Goal: Task Accomplishment & Management: Manage account settings

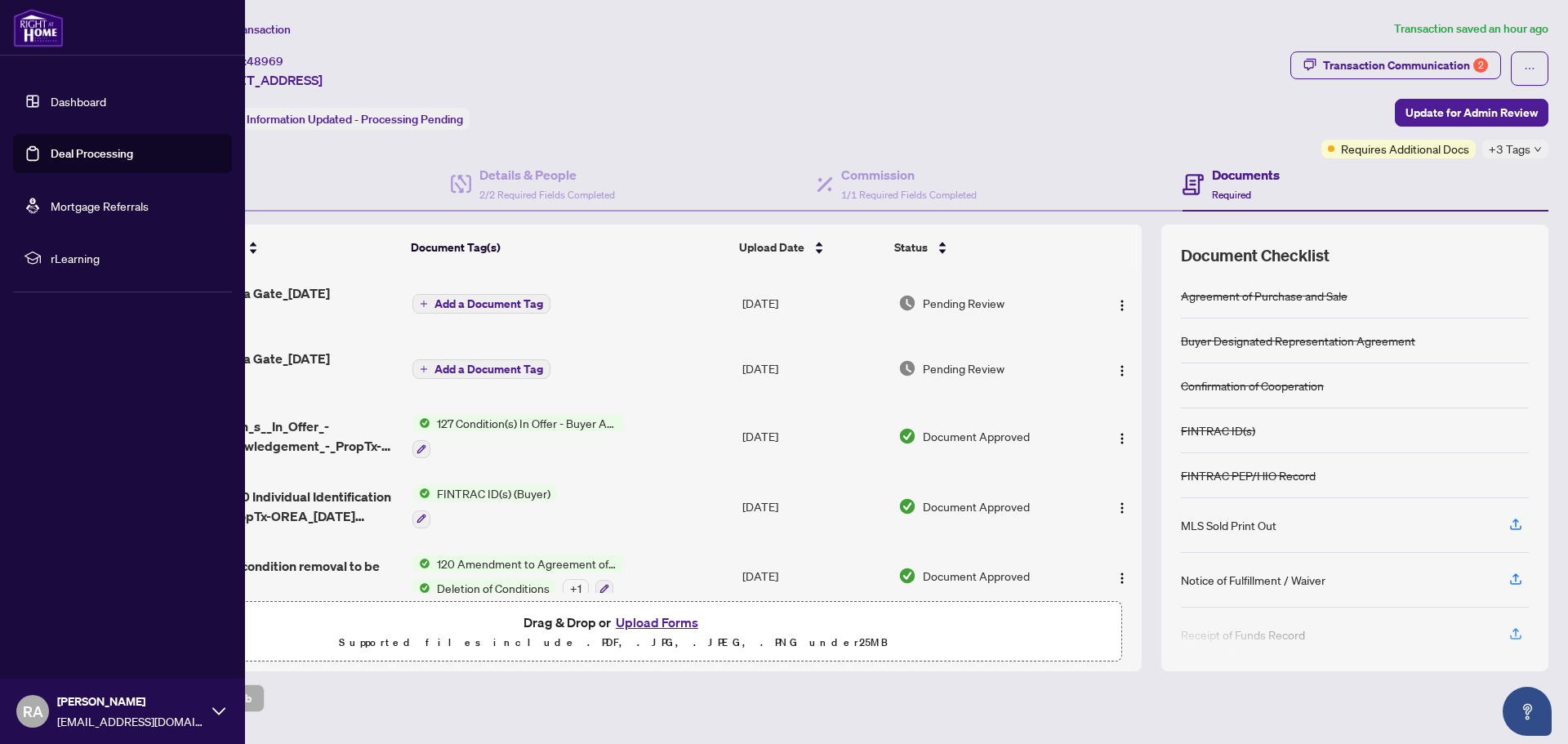
click at [73, 105] on link "Dashboard" at bounding box center [78, 101] width 56 height 15
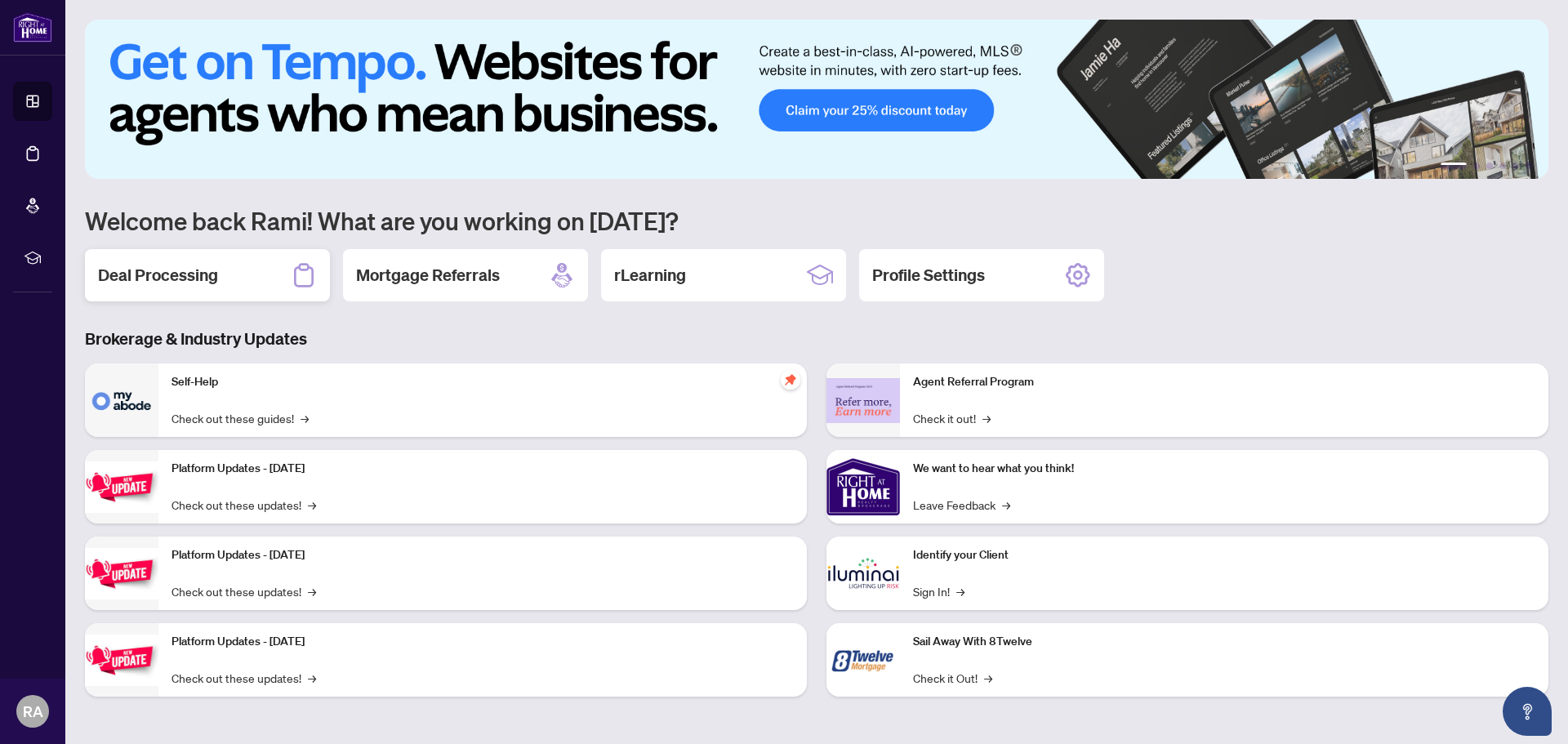
click at [226, 274] on div "Deal Processing" at bounding box center [207, 275] width 245 height 52
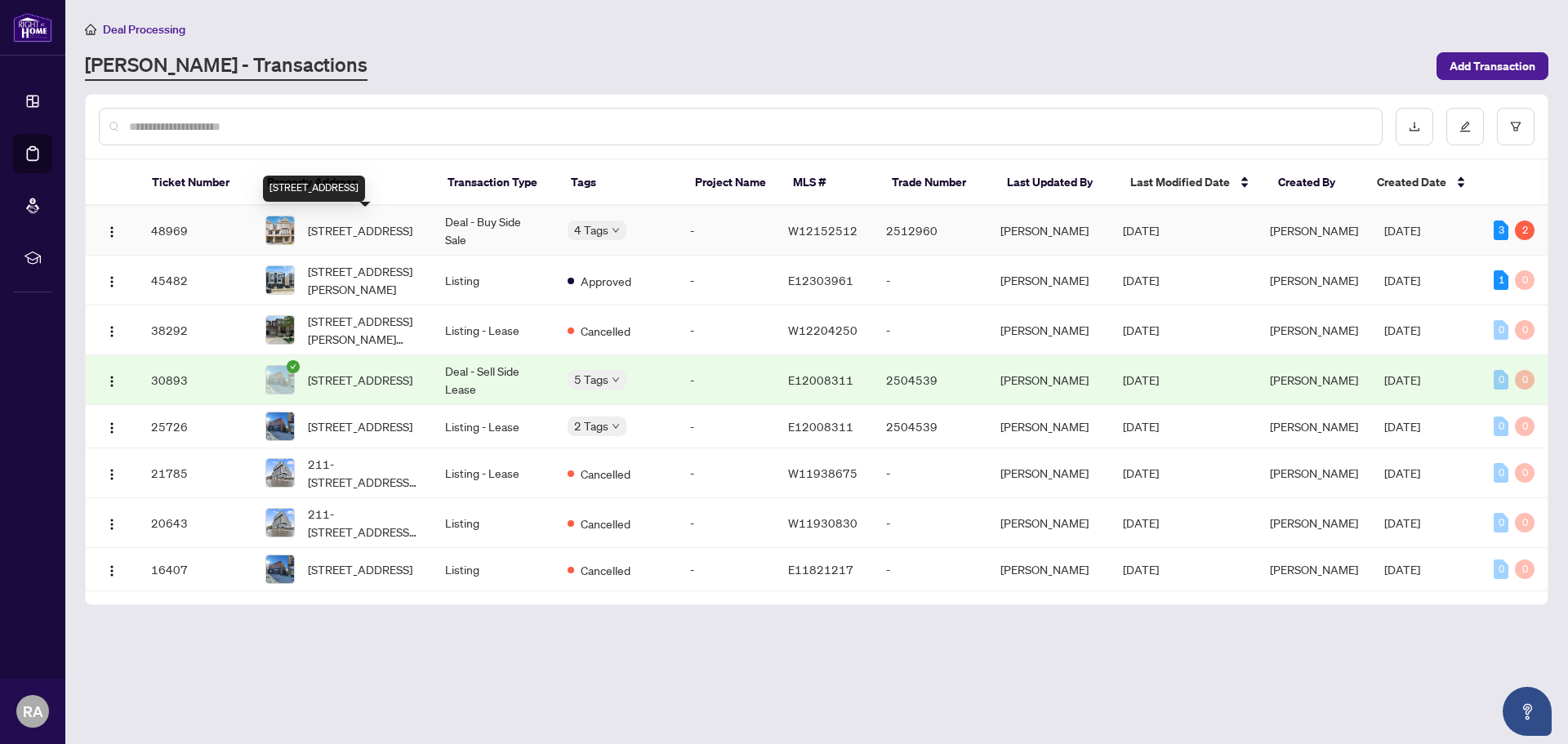
click at [425, 234] on td "[STREET_ADDRESS]" at bounding box center [342, 231] width 180 height 49
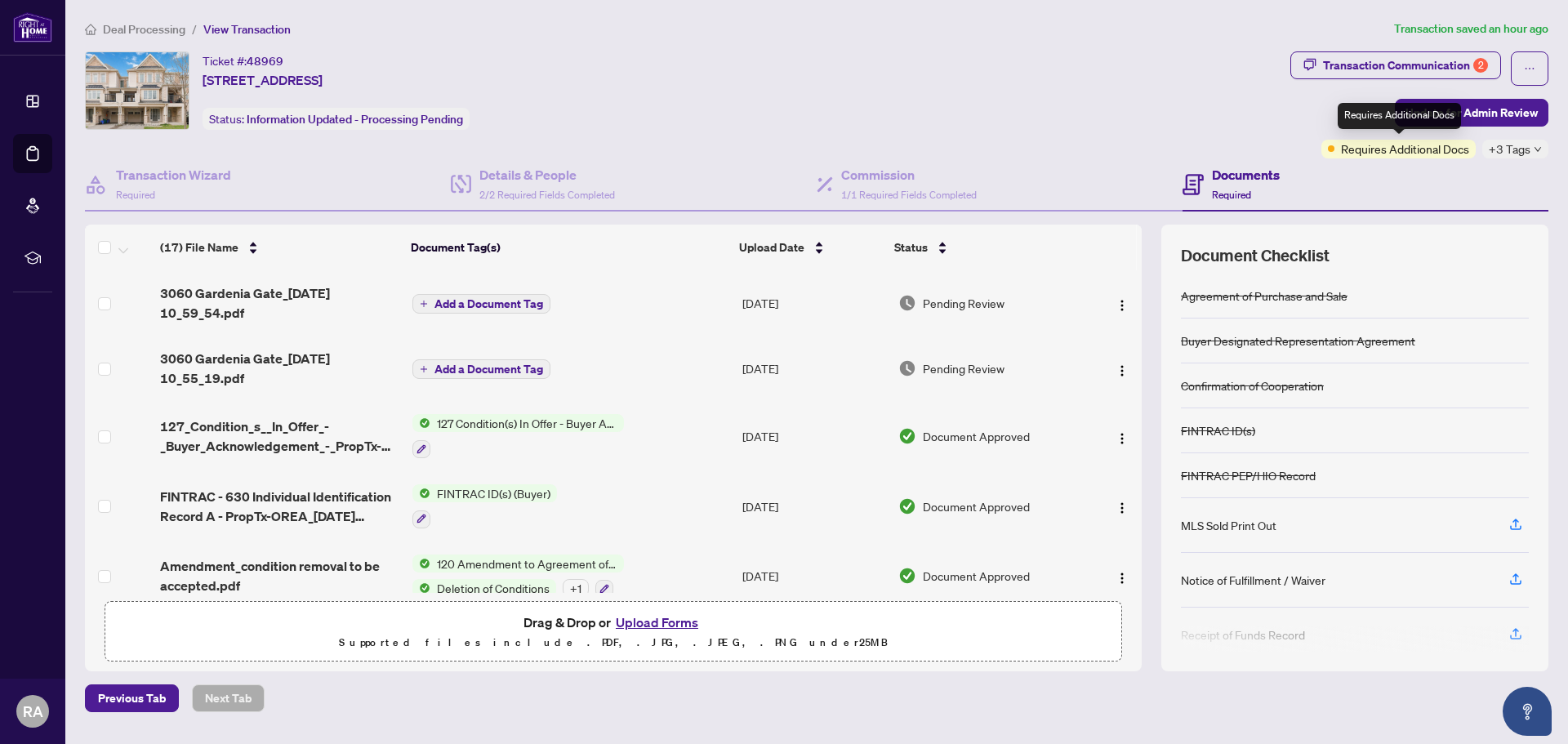
click at [1447, 151] on span "Requires Additional Docs" at bounding box center [1405, 148] width 128 height 18
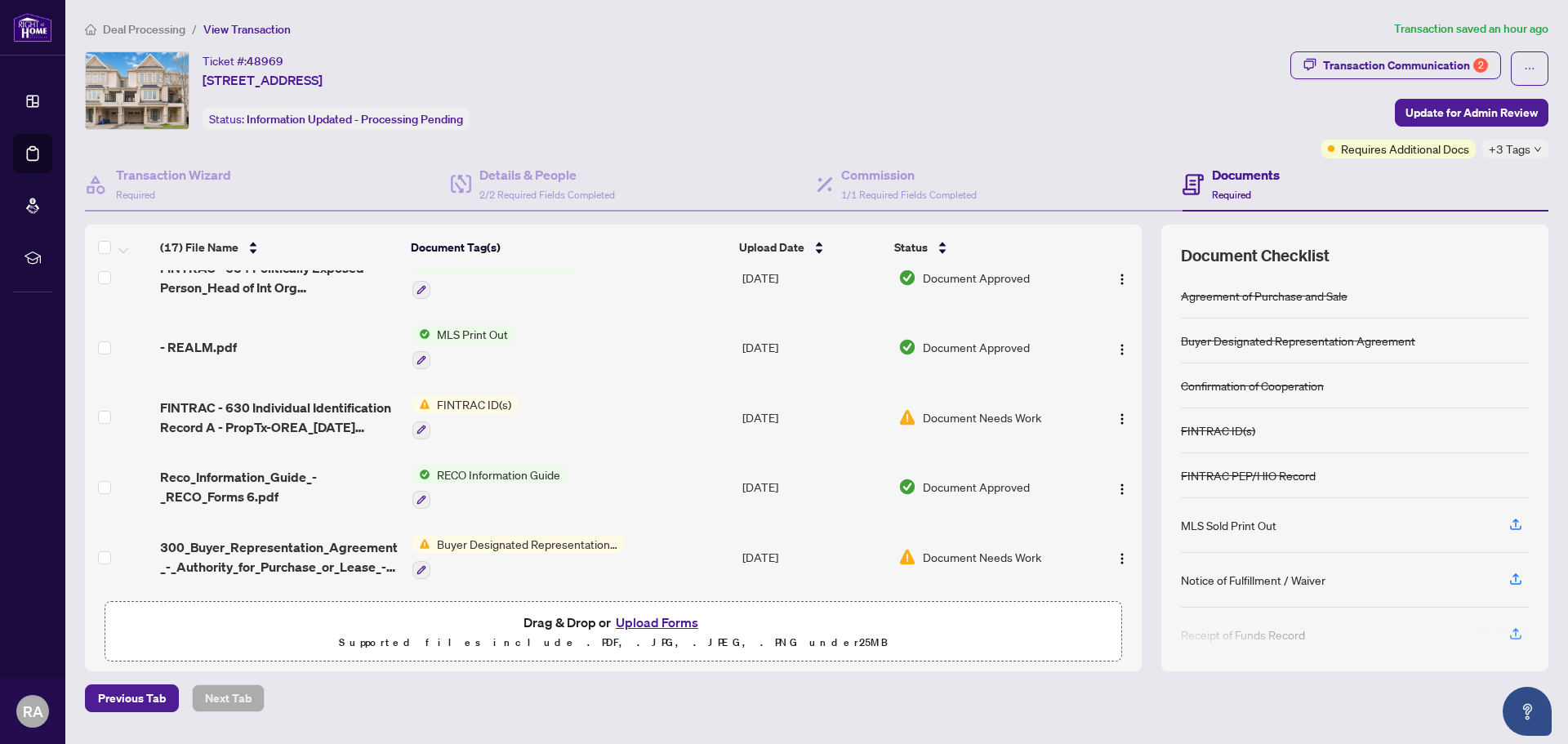
scroll to position [772, 0]
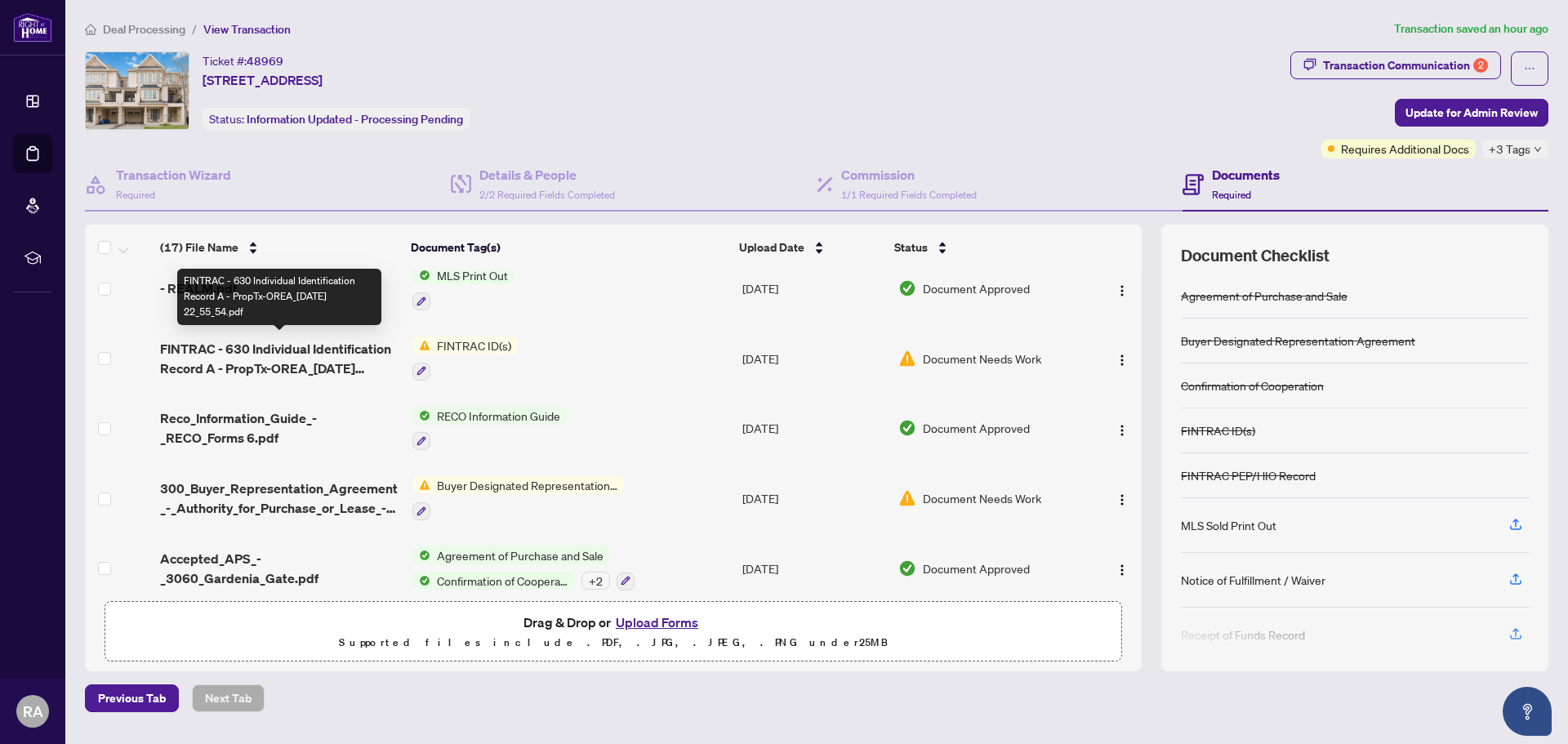
click at [327, 354] on span "FINTRAC - 630 Individual Identification Record A - PropTx-OREA_[DATE] 22_55_54.…" at bounding box center [280, 358] width 239 height 39
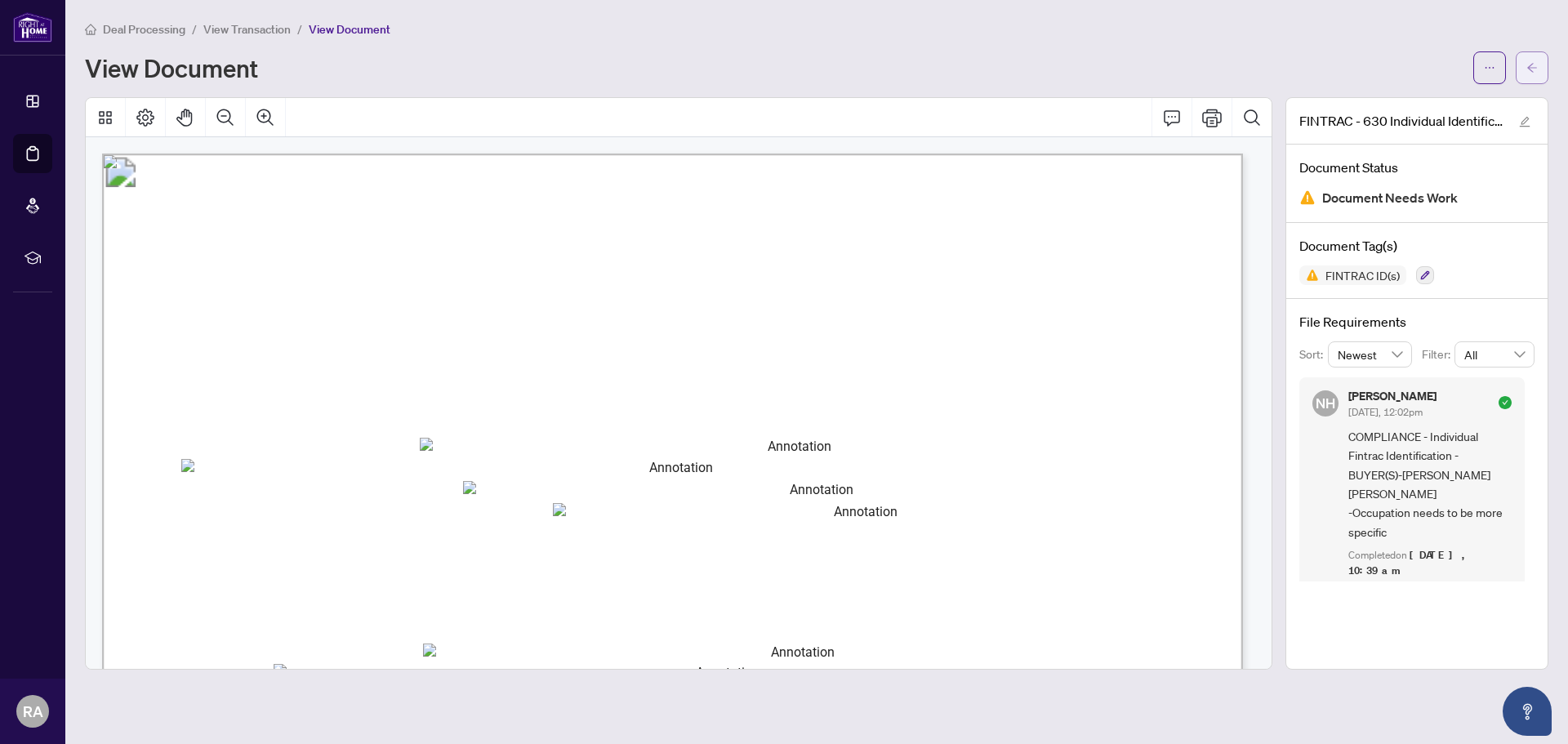
click at [1543, 65] on button "button" at bounding box center [1532, 68] width 33 height 33
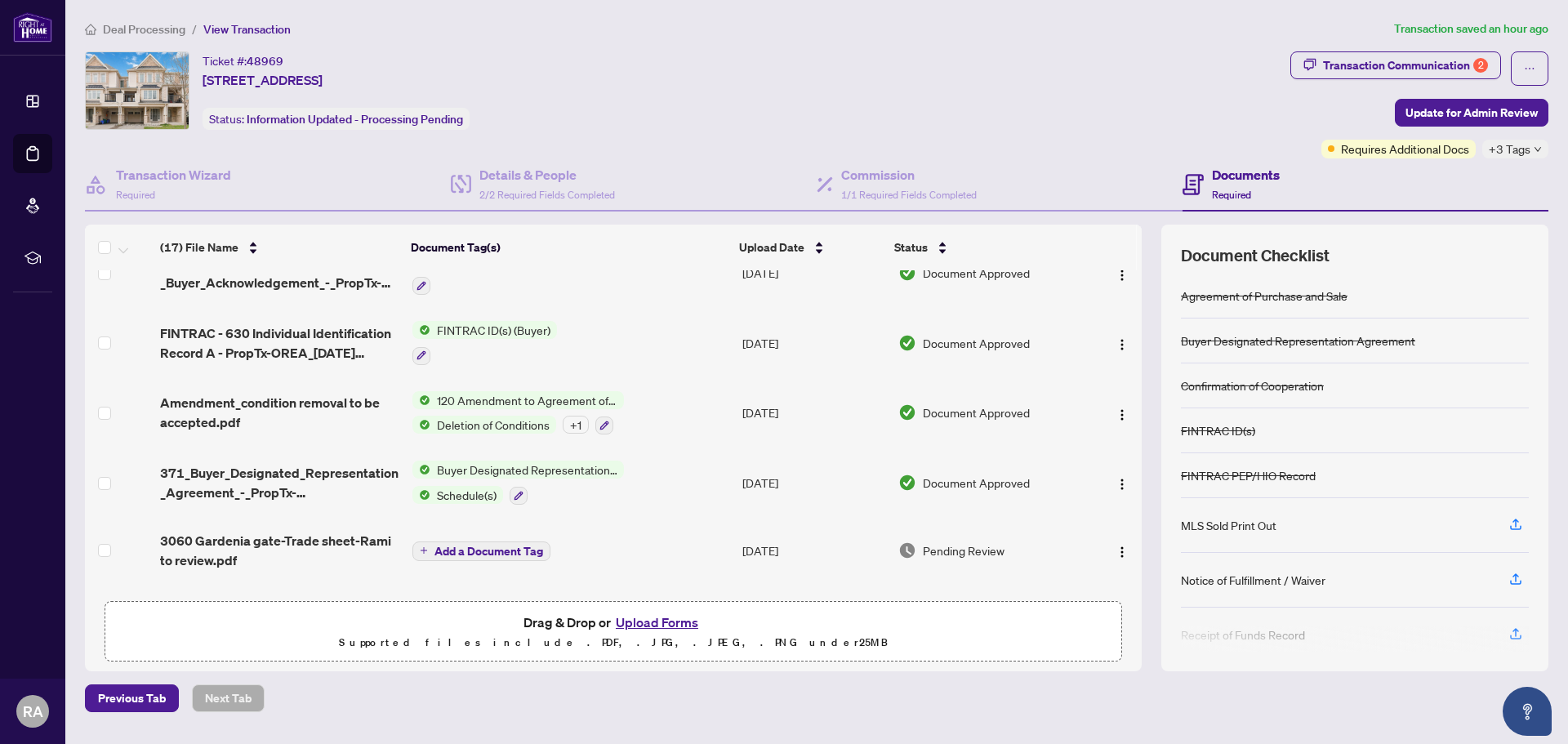
scroll to position [82, 0]
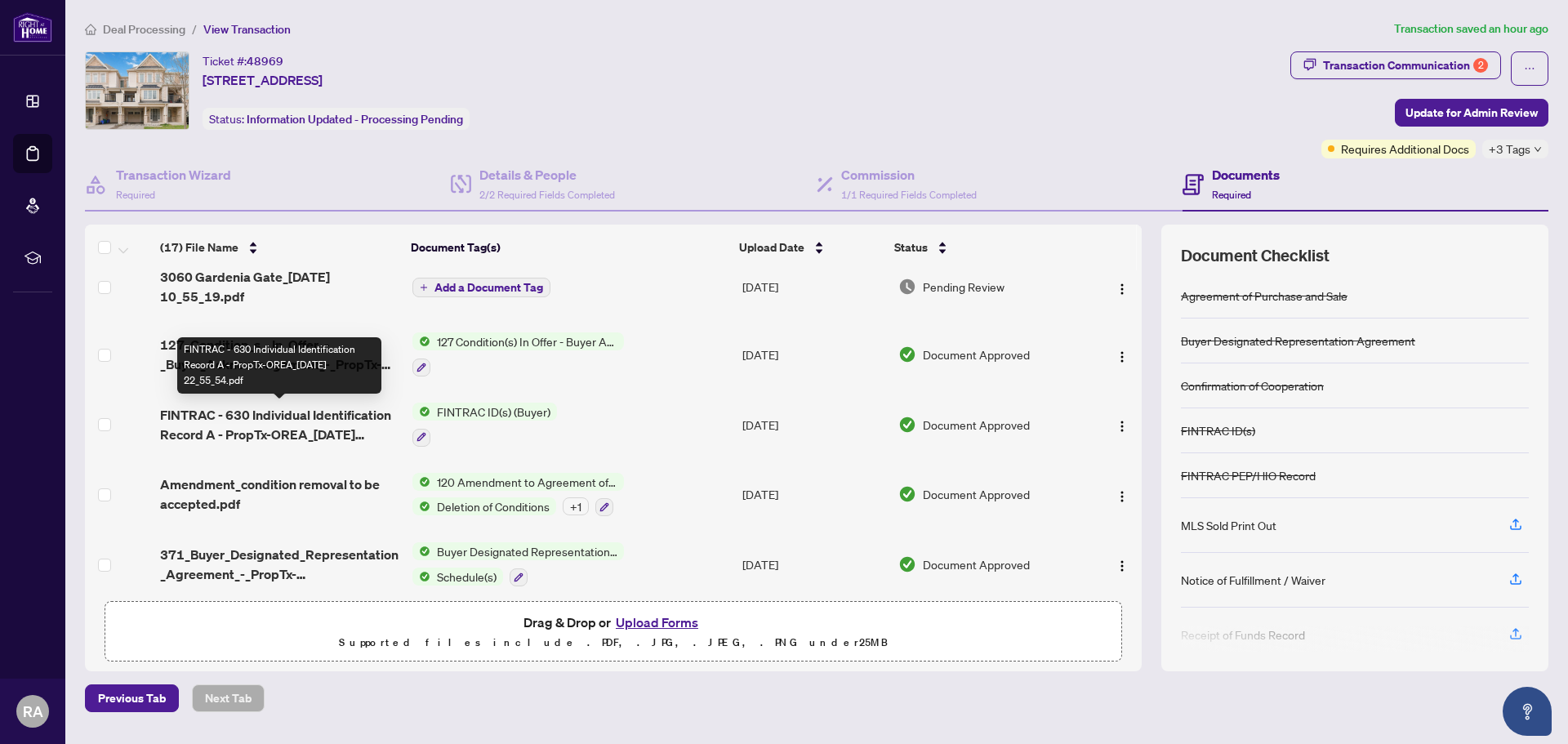
click at [326, 417] on span "FINTRAC - 630 Individual Identification Record A - PropTx-OREA_[DATE] 22_55_54.…" at bounding box center [280, 424] width 239 height 39
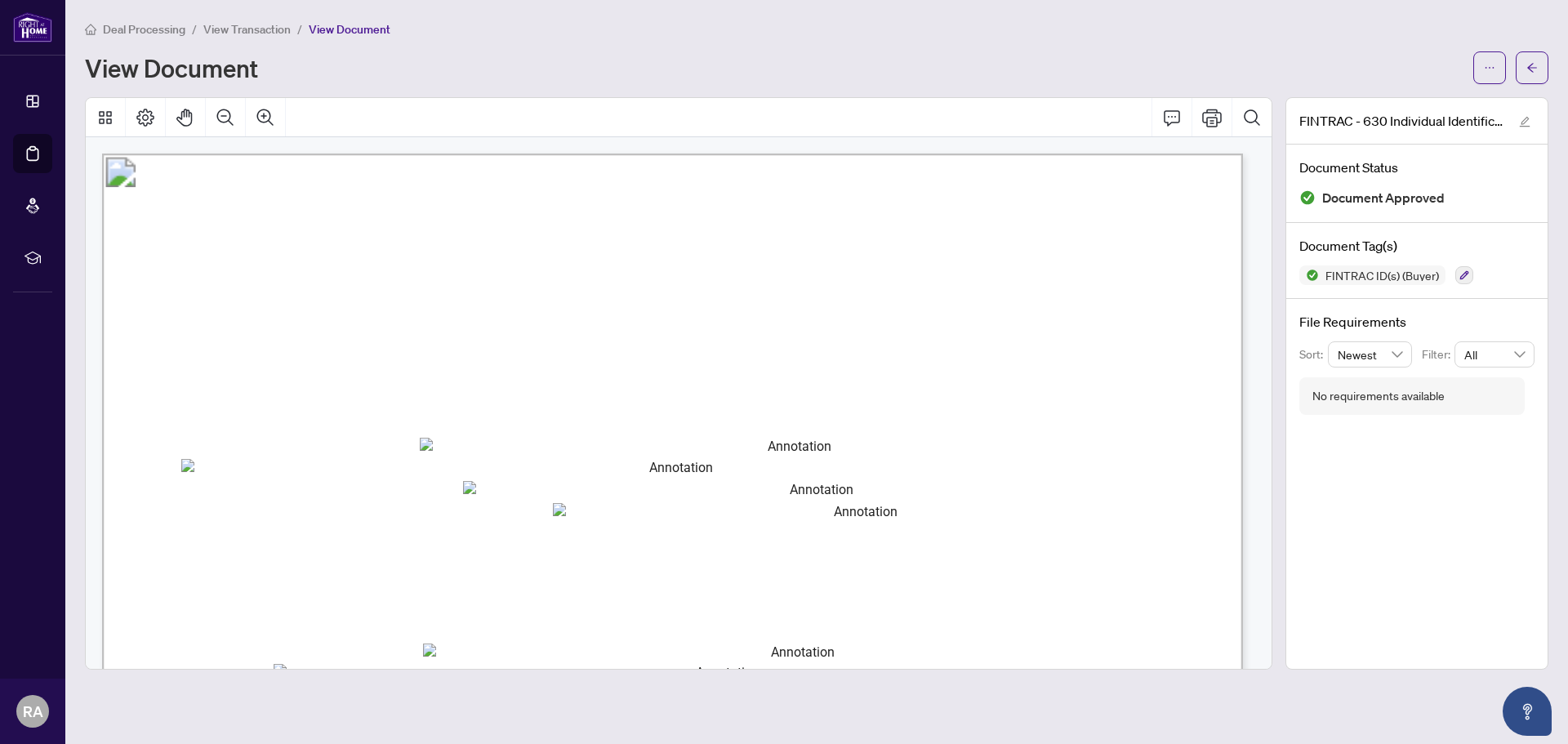
scroll to position [163, 0]
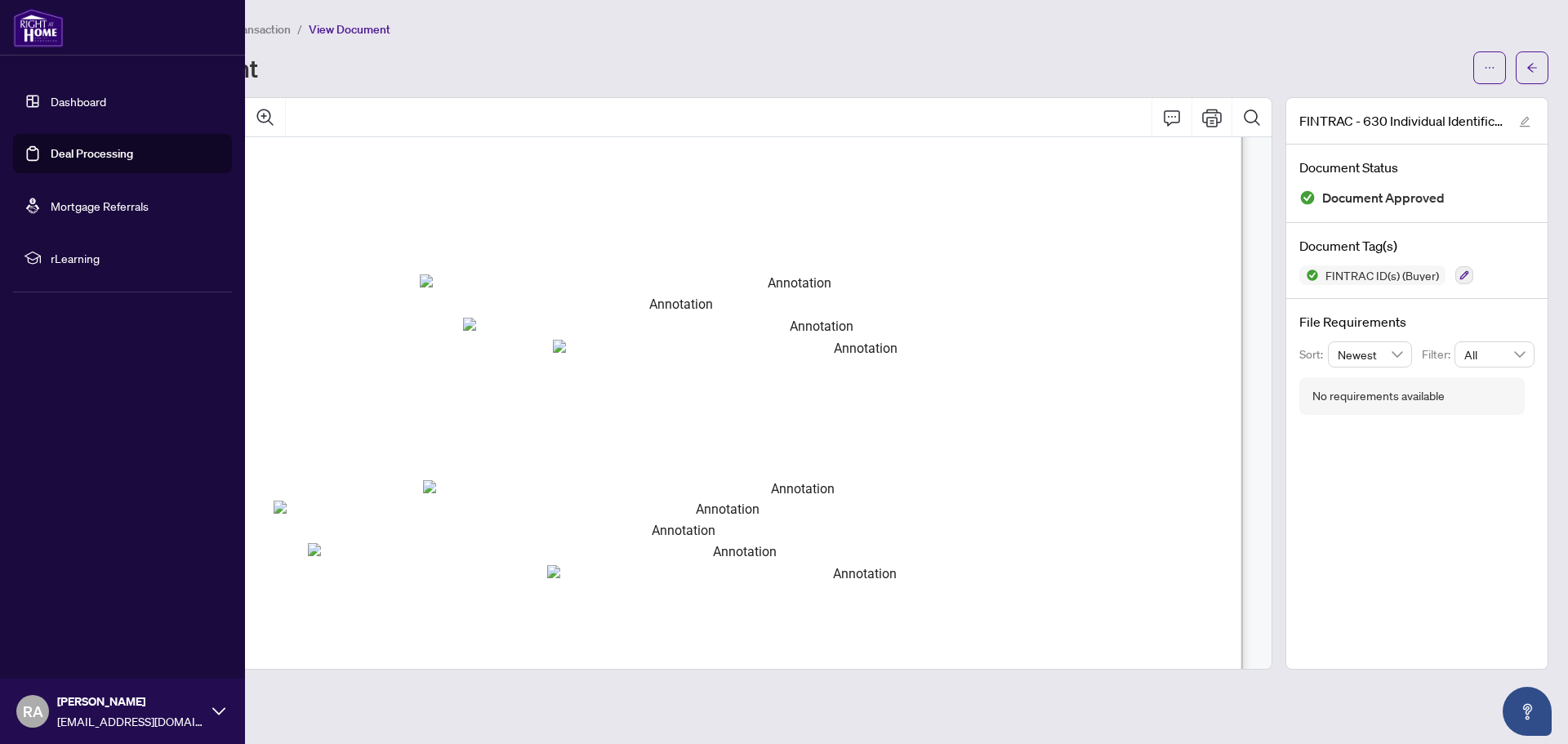
click at [65, 93] on link "Dashboard" at bounding box center [78, 101] width 56 height 15
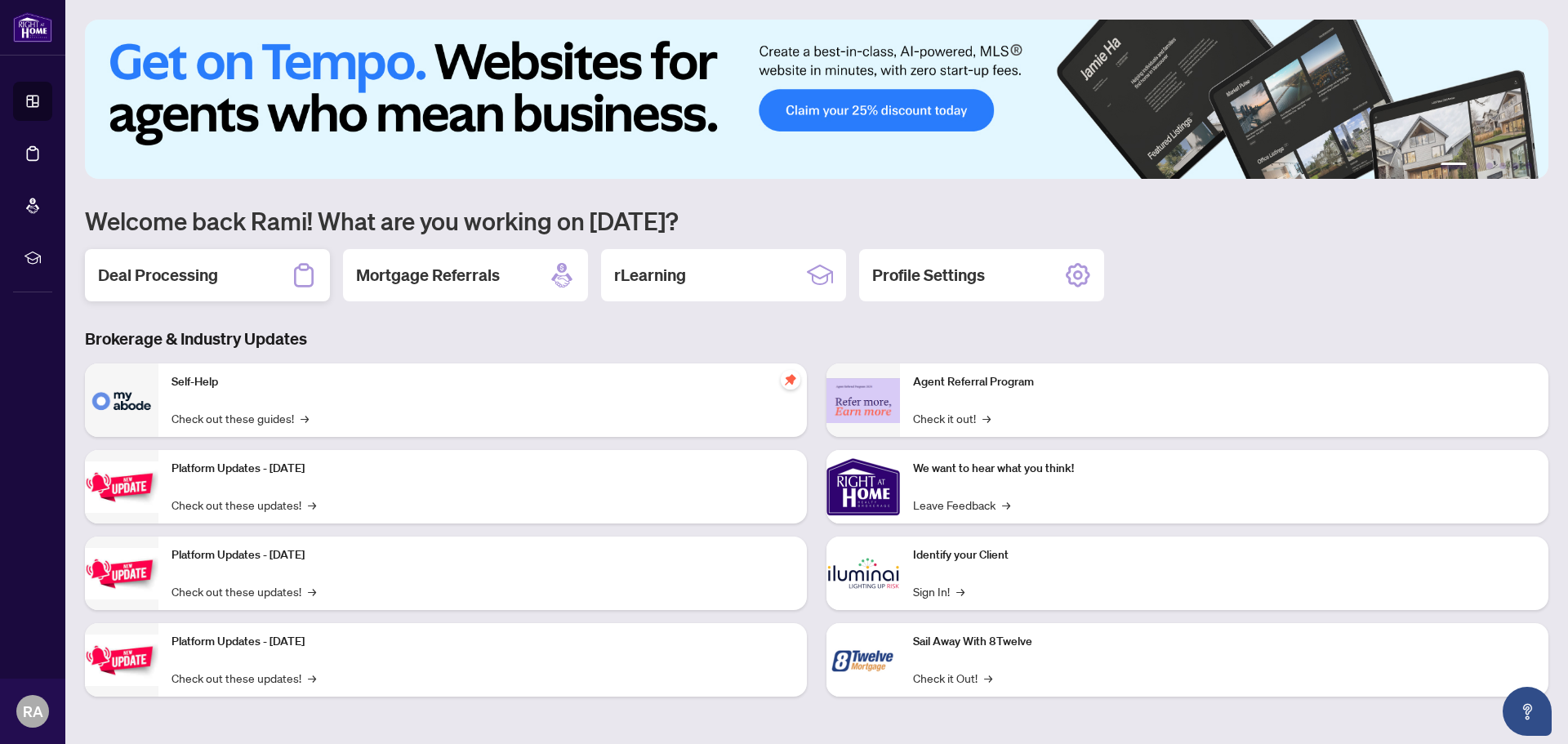
click at [231, 264] on div "Deal Processing" at bounding box center [207, 275] width 245 height 52
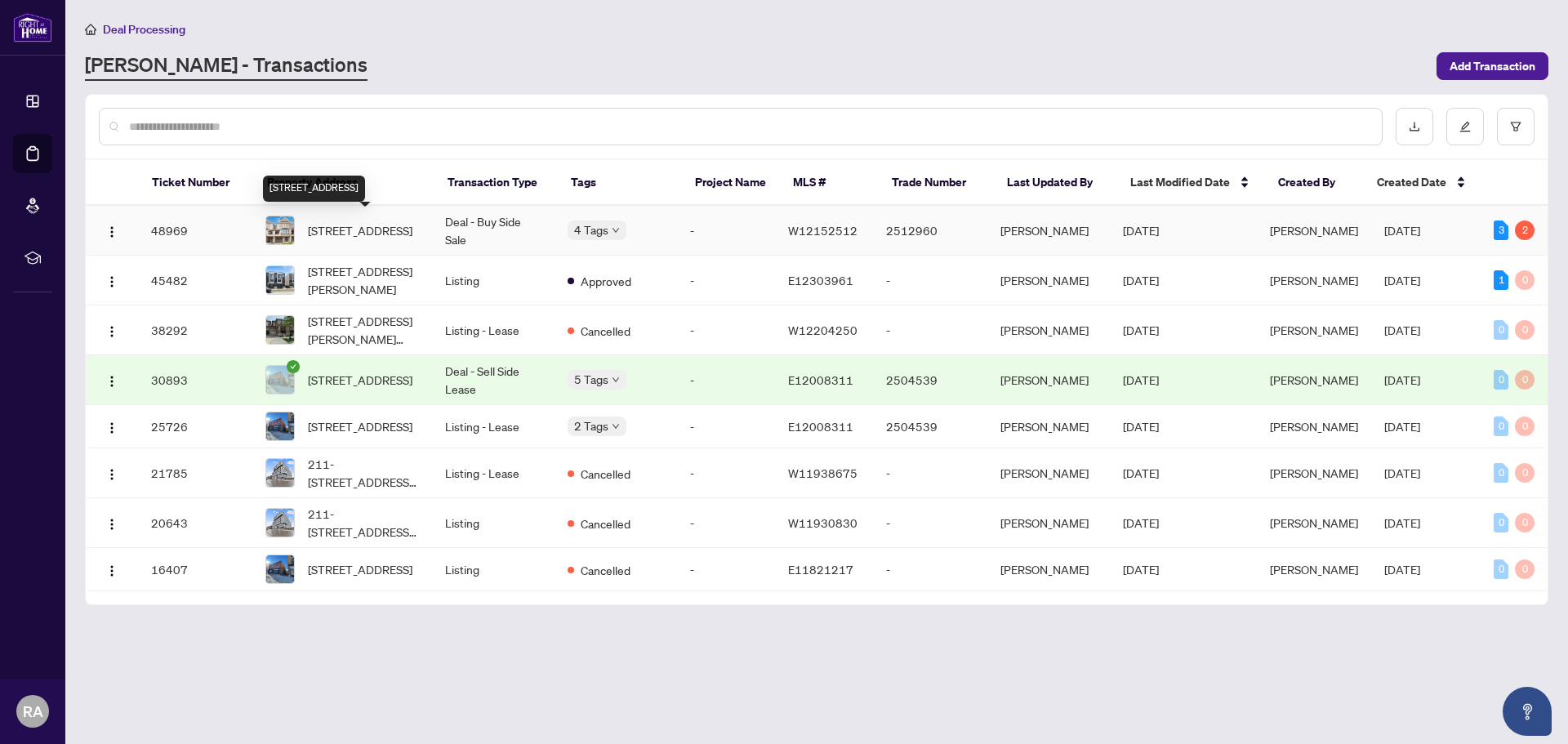
click at [362, 233] on span "[STREET_ADDRESS]" at bounding box center [360, 231] width 104 height 18
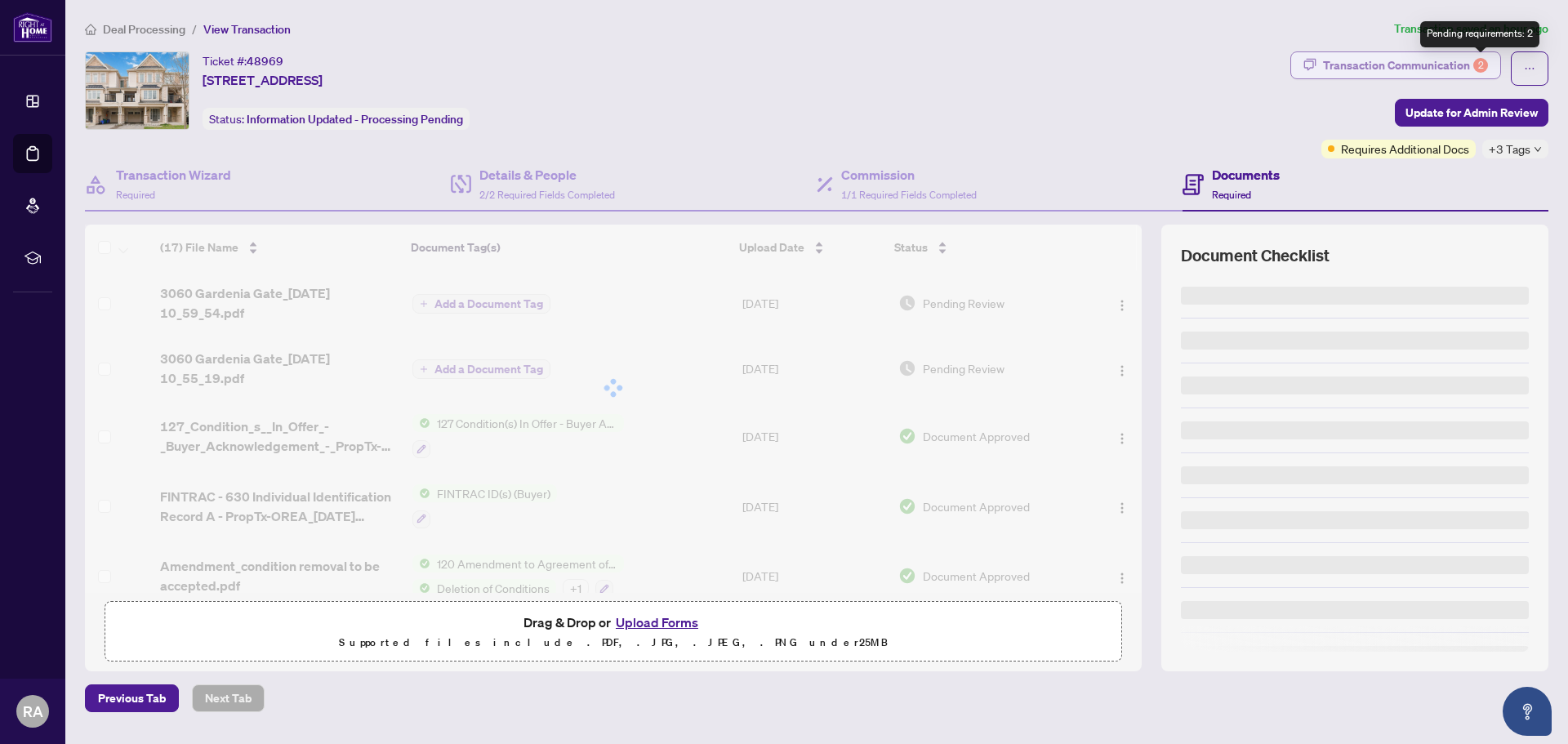
click at [1480, 62] on div "2" at bounding box center [1481, 65] width 15 height 15
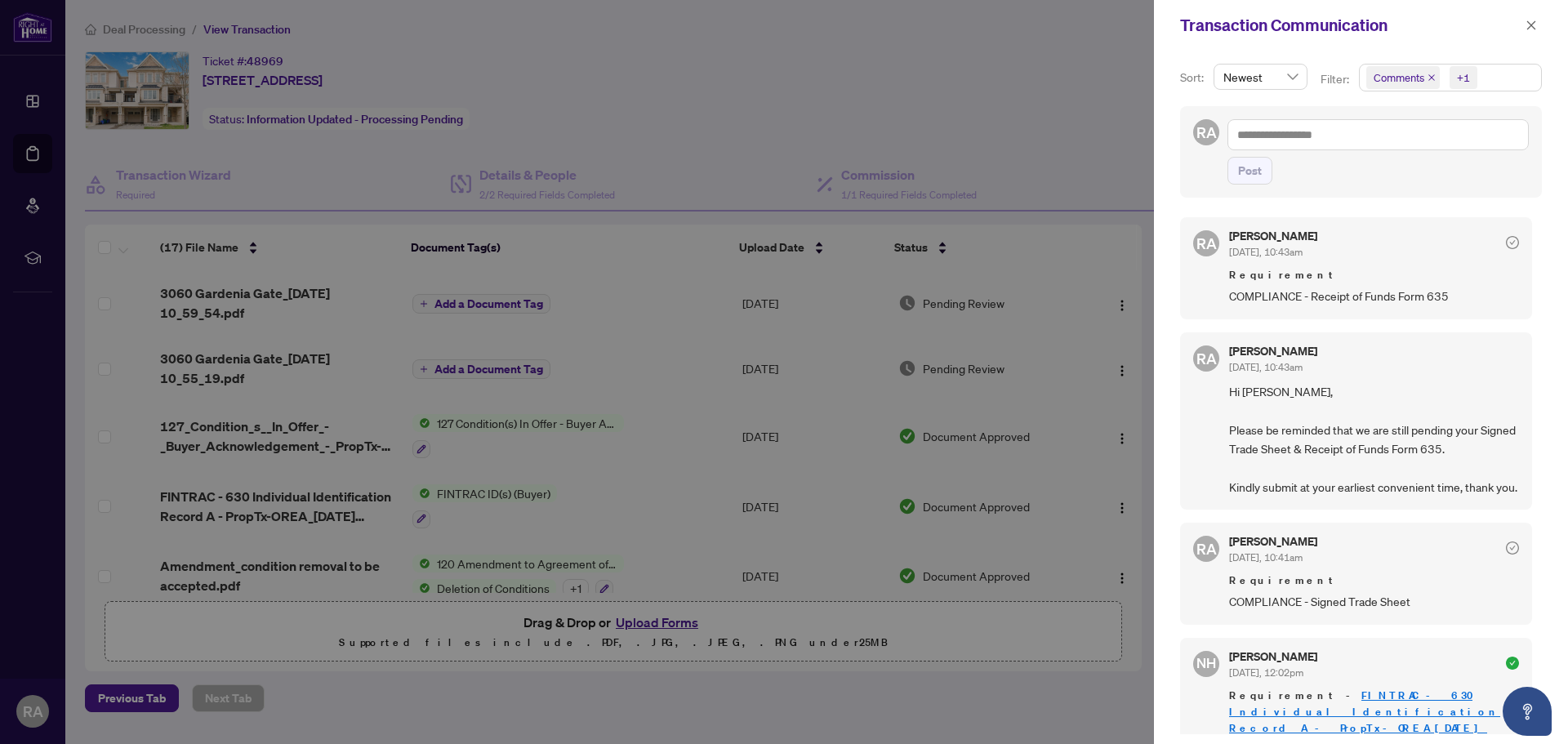
click at [1354, 301] on span "COMPLIANCE - Receipt of Funds Form 635" at bounding box center [1374, 296] width 290 height 18
click at [1284, 294] on span "COMPLIANCE - Receipt of Funds Form 635" at bounding box center [1374, 296] width 290 height 18
drag, startPoint x: 1322, startPoint y: 294, endPoint x: 1468, endPoint y: 301, distance: 146.2
click at [1468, 301] on span "COMPLIANCE - Receipt of Funds Form 635" at bounding box center [1374, 296] width 290 height 18
click at [1467, 301] on span "COMPLIANCE - Receipt of Funds Form 635" at bounding box center [1374, 296] width 290 height 18
